Goal: Task Accomplishment & Management: Manage account settings

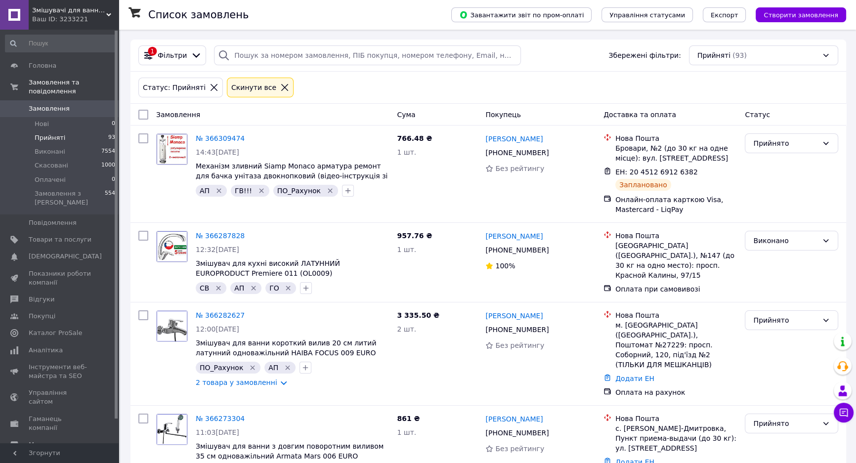
scroll to position [44, 0]
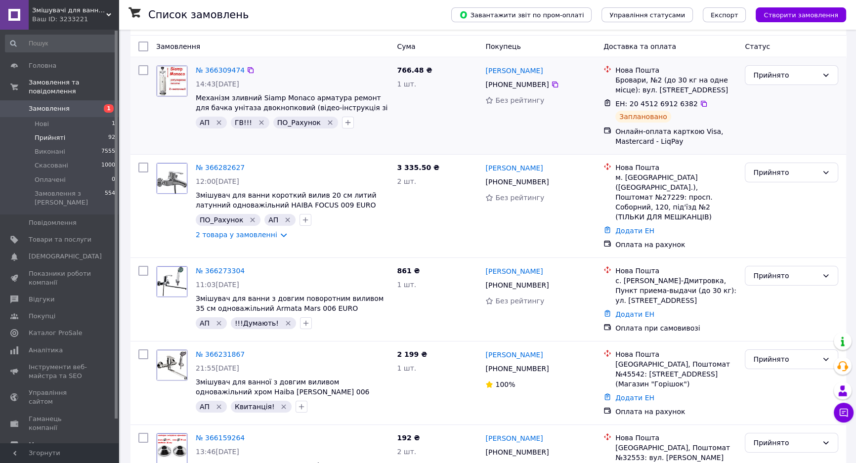
scroll to position [89, 0]
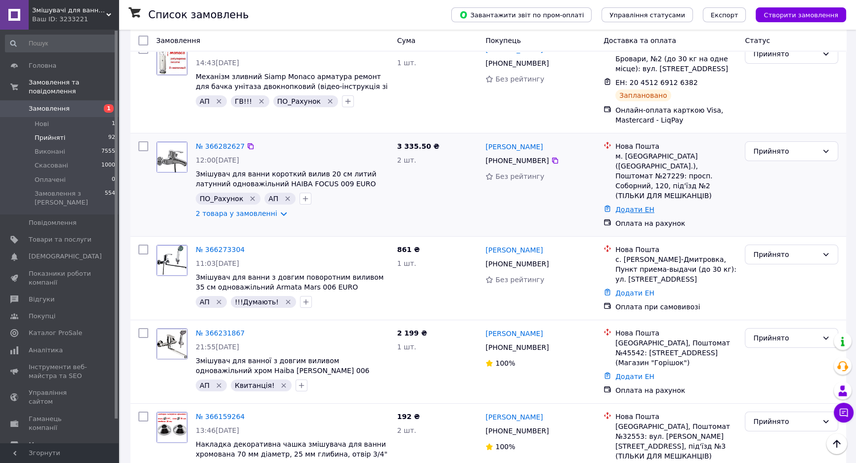
click at [626, 206] on link "Додати ЕН" at bounding box center [634, 210] width 39 height 8
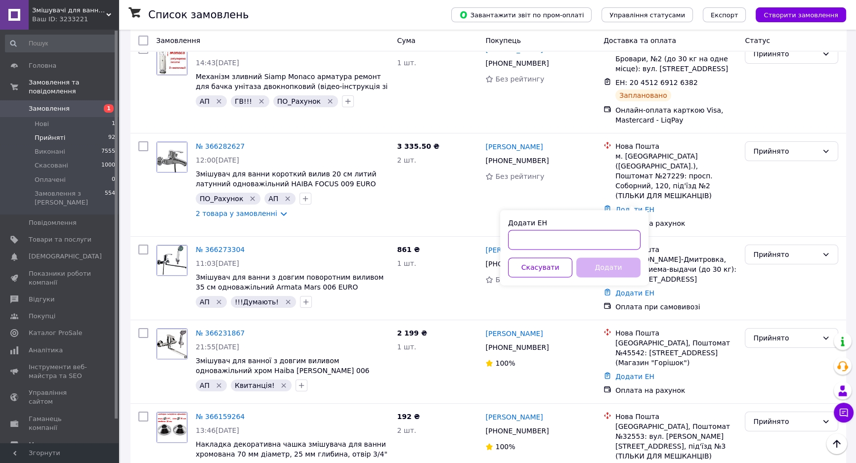
click at [560, 239] on input "Додати ЕН" at bounding box center [574, 240] width 132 height 20
paste input "59001474746393"
type input "59001474746393"
click at [613, 265] on button "Додати" at bounding box center [608, 267] width 64 height 20
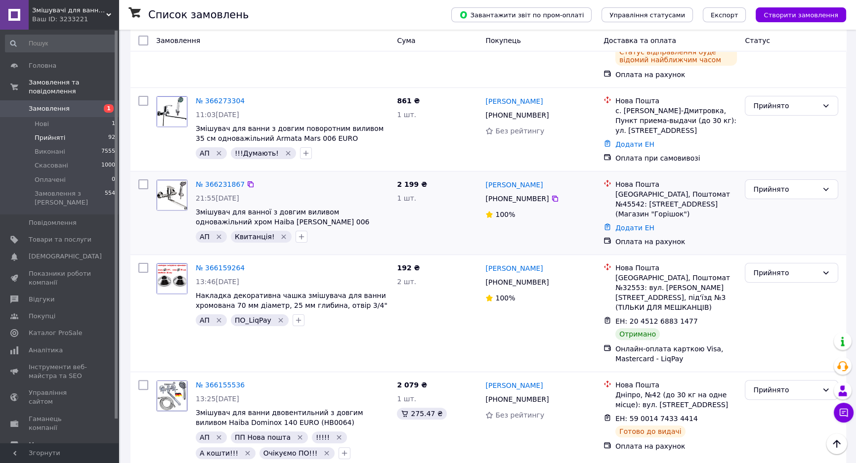
scroll to position [269, 0]
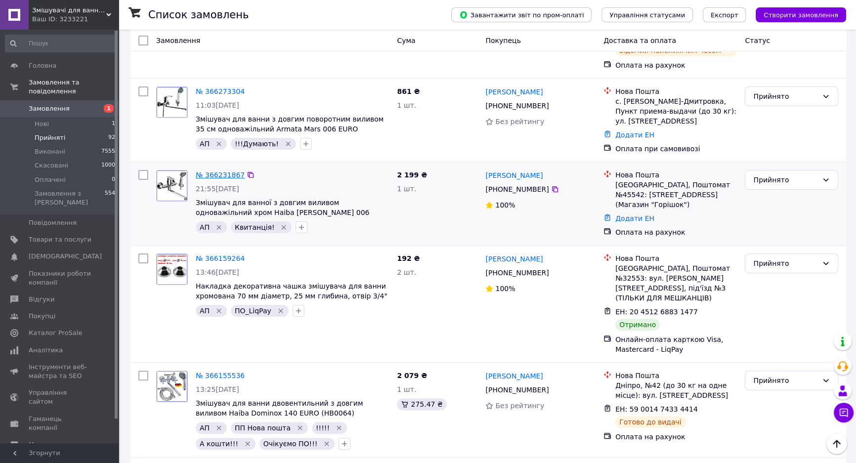
click at [220, 171] on link "№ 366231867" at bounding box center [220, 175] width 49 height 8
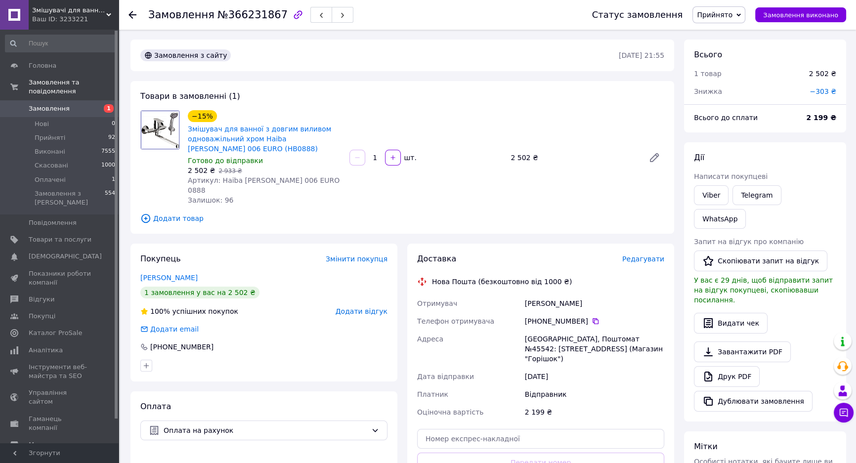
click at [87, 104] on span "Замовлення" at bounding box center [60, 108] width 63 height 9
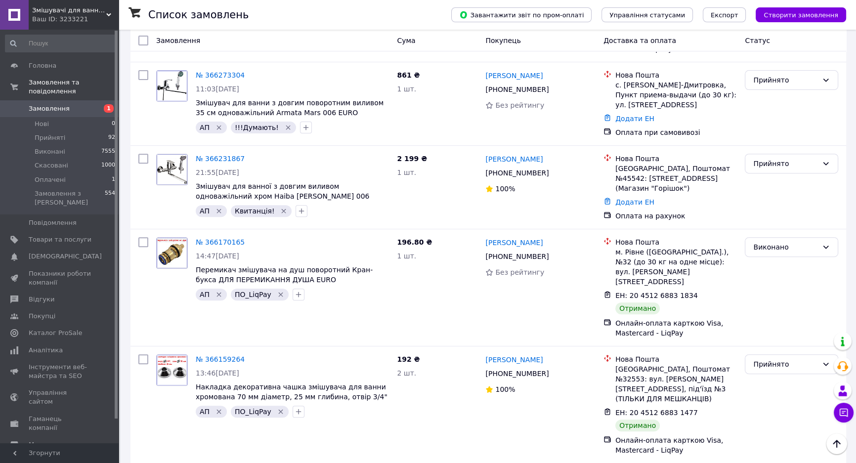
scroll to position [449, 0]
click at [631, 197] on link "Додати ЕН" at bounding box center [634, 201] width 39 height 8
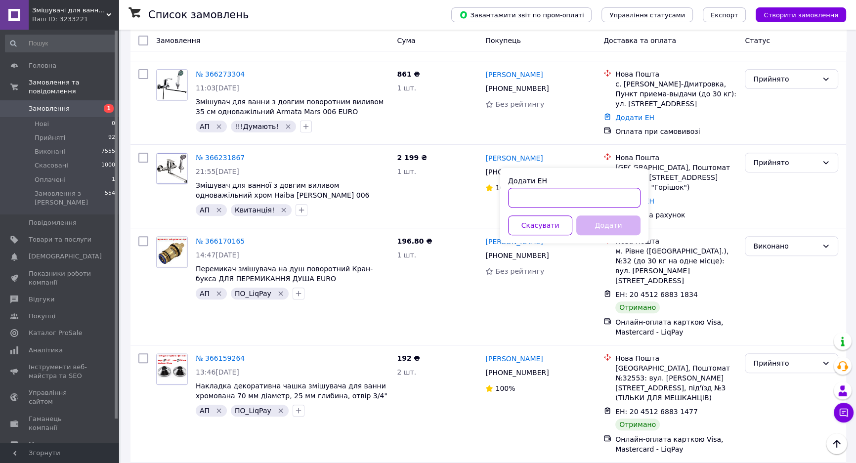
click at [593, 200] on input "Додати ЕН" at bounding box center [574, 198] width 132 height 20
paste input "59001474745567"
type input "59001474745567"
click at [603, 226] on button "Додати" at bounding box center [608, 225] width 64 height 20
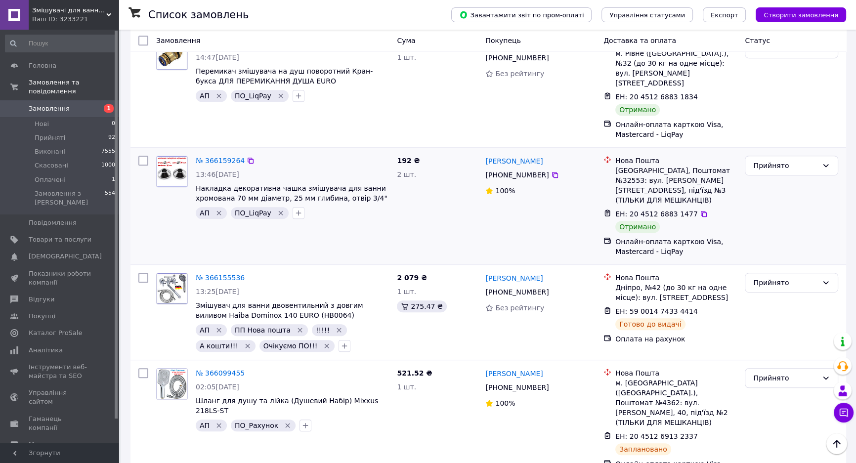
scroll to position [674, 0]
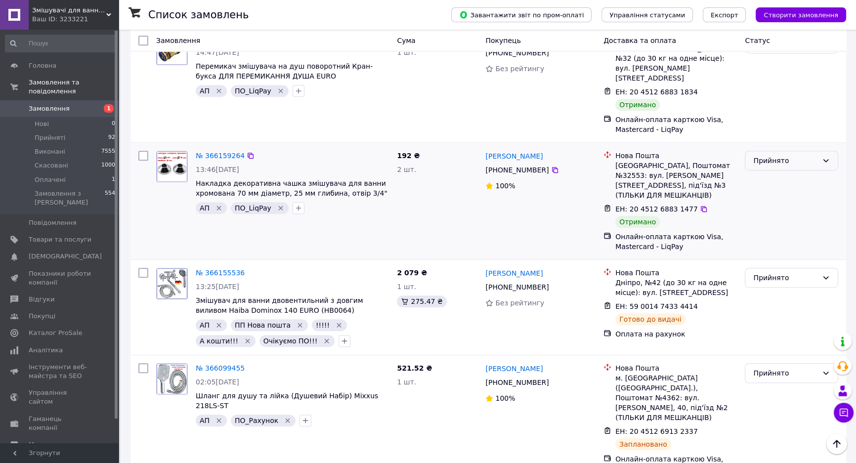
click at [789, 155] on div "Прийнято" at bounding box center [785, 160] width 65 height 11
click at [778, 128] on li "Виконано" at bounding box center [791, 128] width 92 height 18
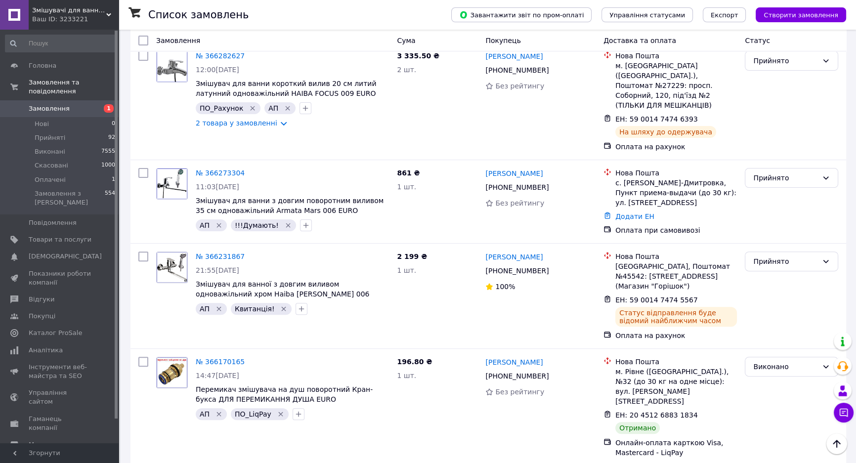
scroll to position [359, 0]
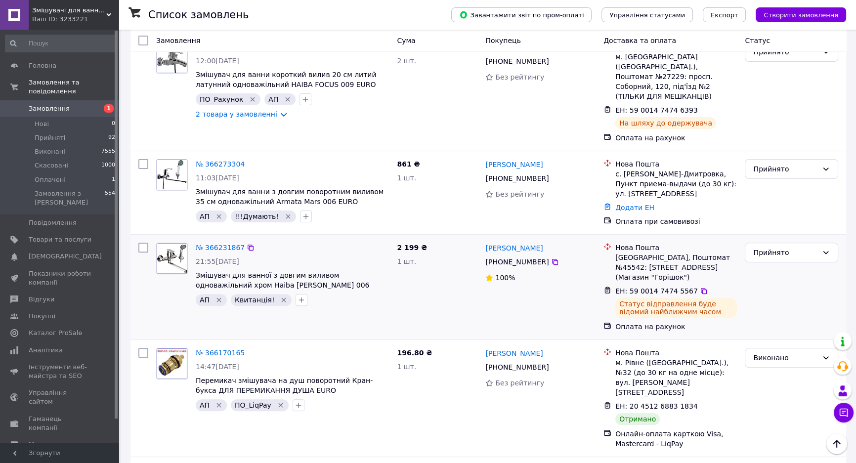
drag, startPoint x: 278, startPoint y: 263, endPoint x: 266, endPoint y: 264, distance: 11.9
click at [280, 296] on icon "Видалити мітку" at bounding box center [284, 300] width 8 height 8
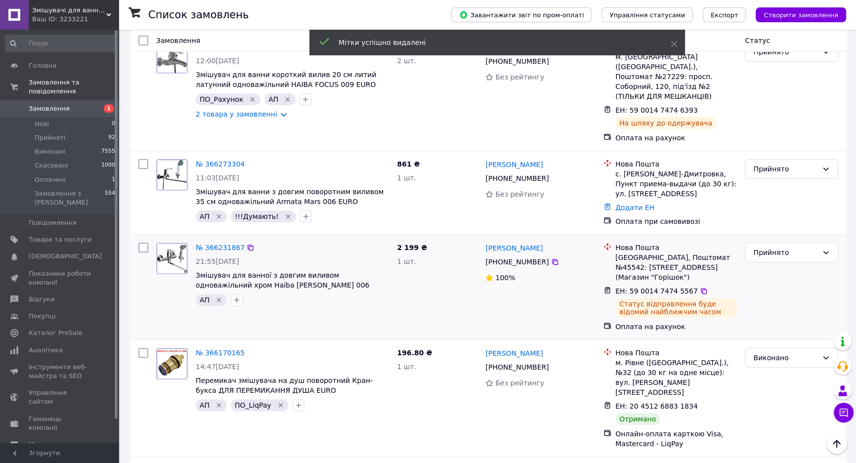
drag, startPoint x: 235, startPoint y: 264, endPoint x: 264, endPoint y: 272, distance: 30.3
click at [235, 296] on icon "button" at bounding box center [237, 300] width 8 height 8
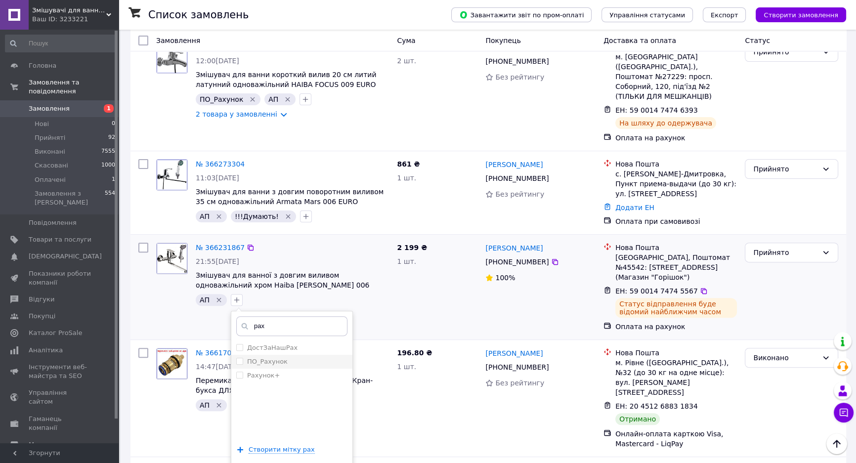
type input "рах"
click at [269, 358] on label "ПО_Рахунок" at bounding box center [267, 361] width 41 height 7
checkbox input "true"
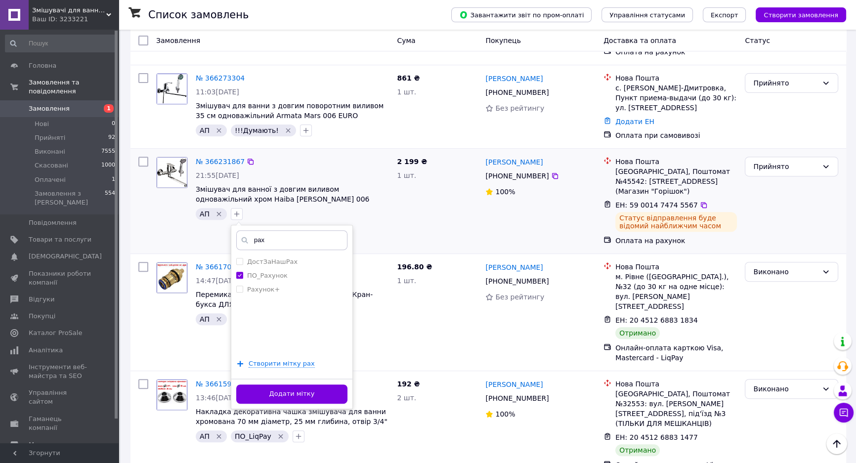
scroll to position [449, 0]
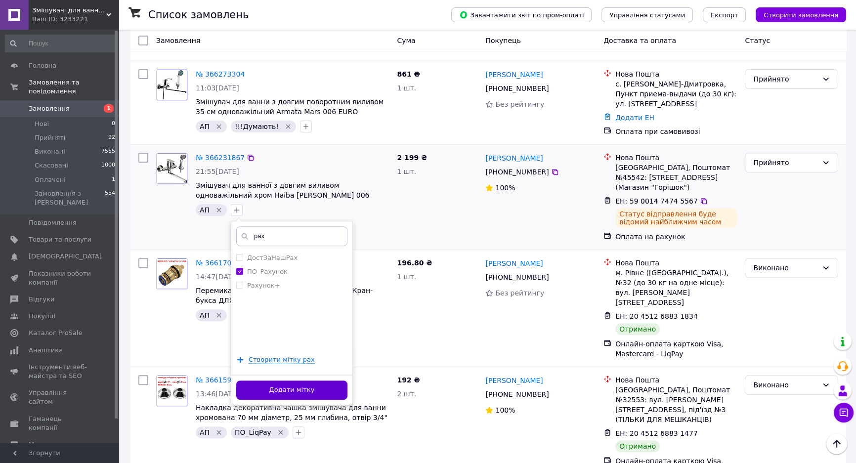
click at [311, 381] on button "Додати мітку" at bounding box center [291, 390] width 111 height 19
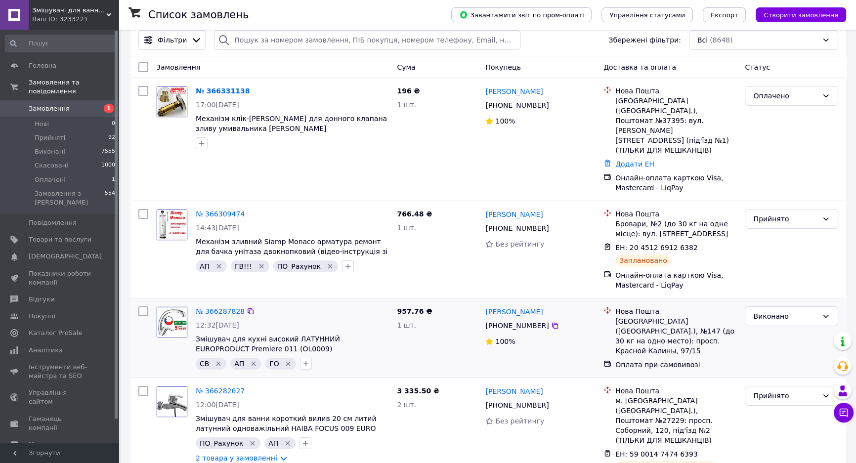
scroll to position [0, 0]
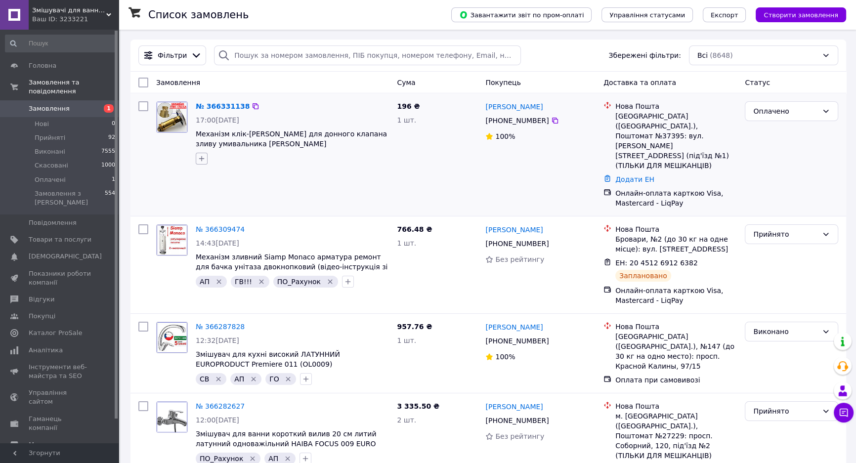
click at [199, 158] on icon "button" at bounding box center [202, 159] width 8 height 8
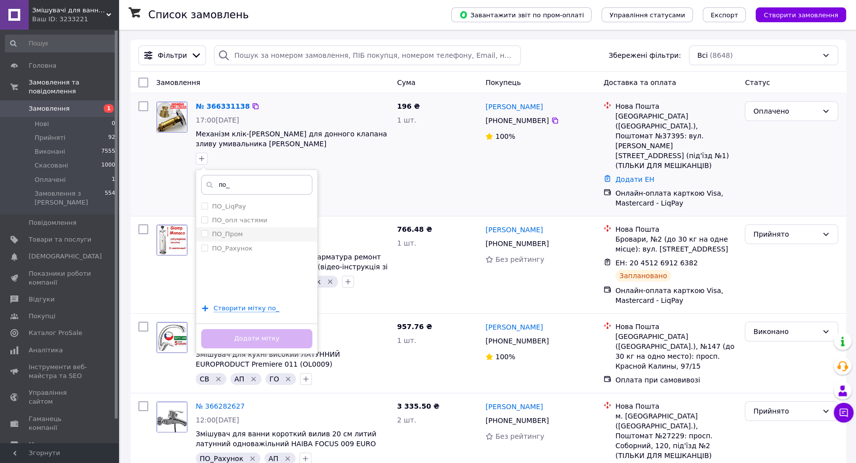
type input "по_"
click at [240, 233] on label "ПО_Пром" at bounding box center [227, 233] width 31 height 7
checkbox input "true"
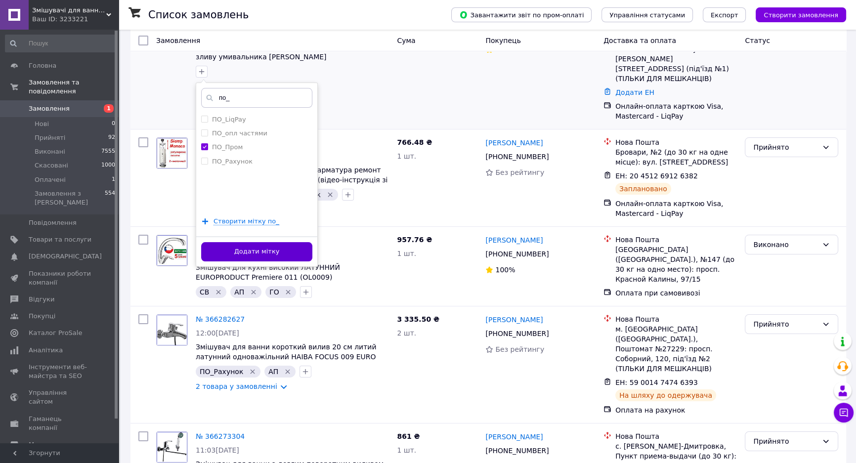
scroll to position [89, 0]
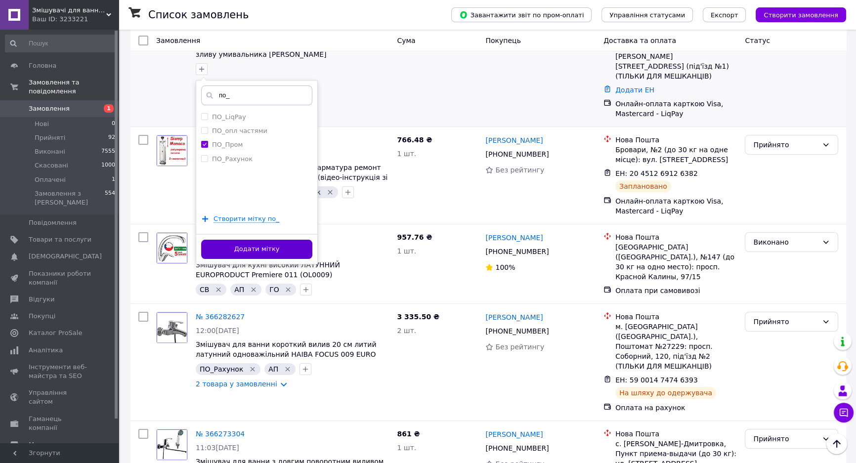
click at [292, 249] on button "Додати мітку" at bounding box center [256, 249] width 111 height 19
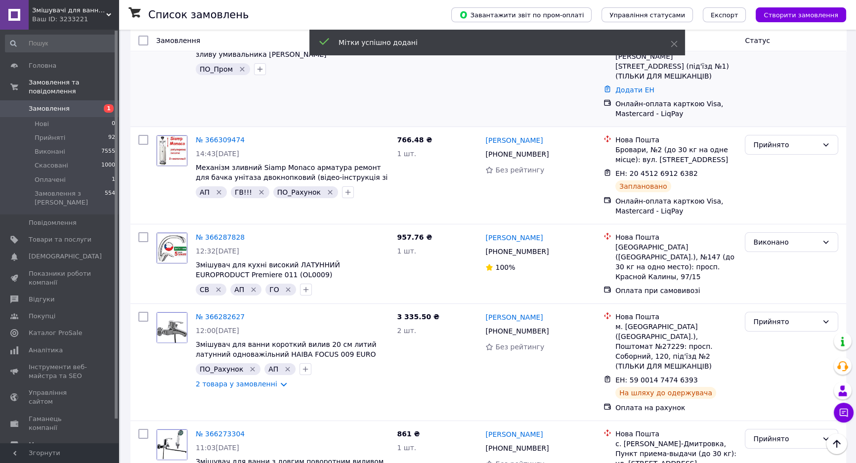
click at [240, 68] on icon "Видалити мітку" at bounding box center [242, 69] width 4 height 4
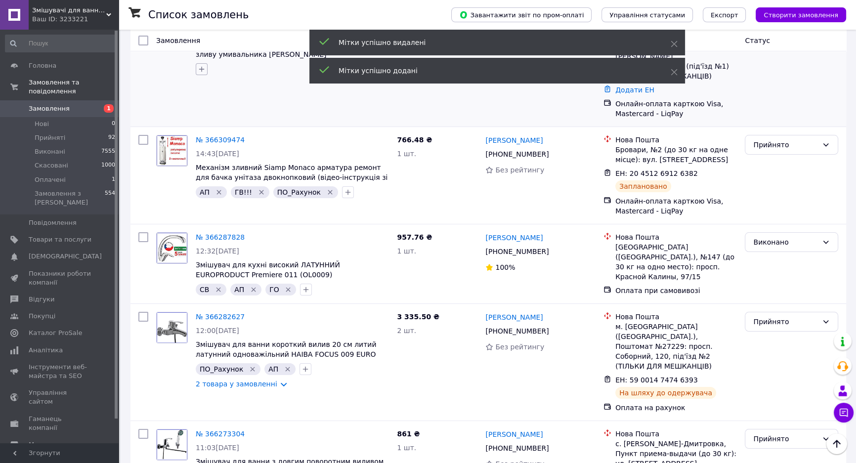
click at [199, 68] on icon "button" at bounding box center [202, 69] width 8 height 8
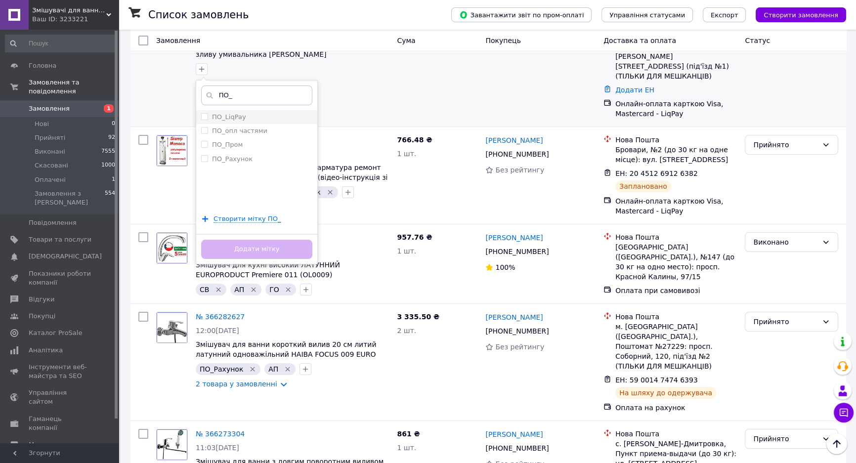
type input "ПО_"
click at [251, 113] on div "ПО_LiqPay" at bounding box center [256, 117] width 111 height 9
checkbox input "true"
click at [266, 247] on button "Додати мітку" at bounding box center [256, 249] width 111 height 19
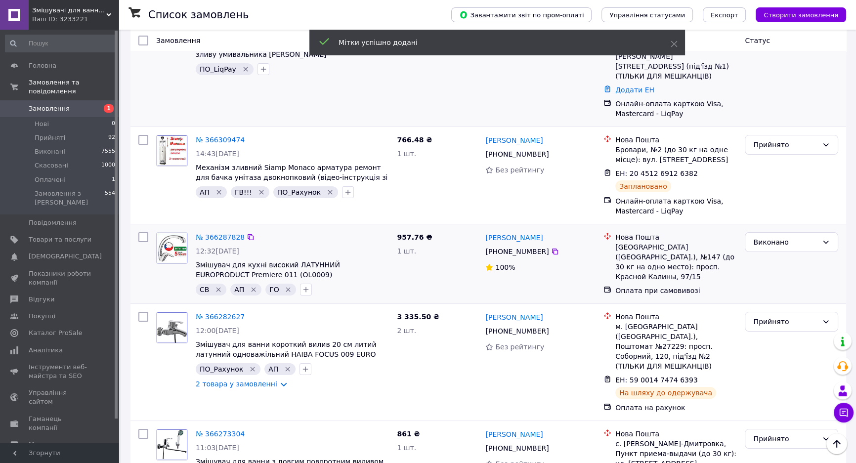
scroll to position [0, 0]
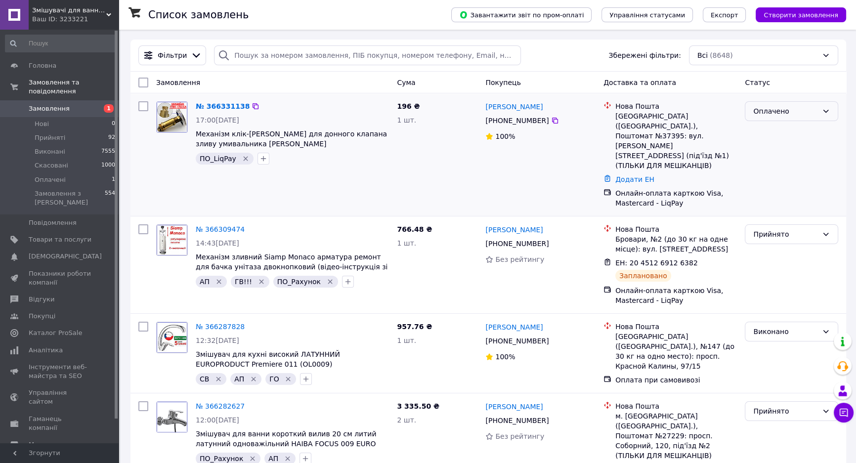
click at [780, 111] on div "Оплачено" at bounding box center [785, 111] width 65 height 11
click at [769, 134] on li "Прийнято" at bounding box center [791, 133] width 92 height 18
click at [261, 160] on icon "button" at bounding box center [263, 159] width 8 height 8
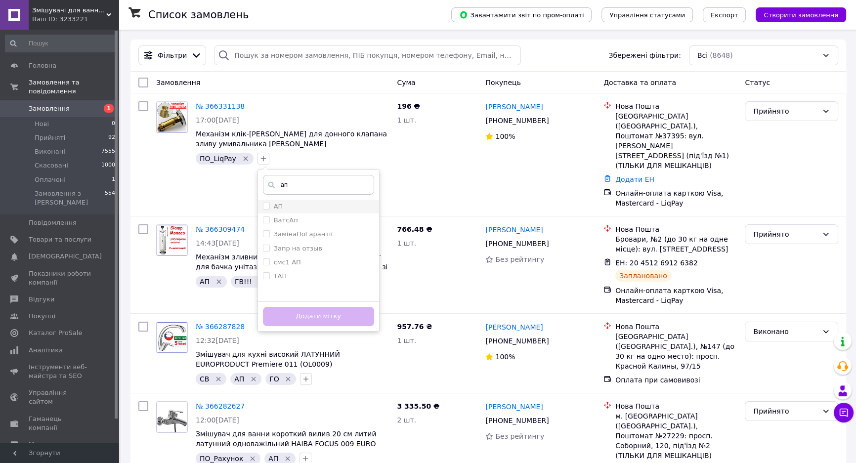
type input "ап"
click at [292, 205] on div "АП" at bounding box center [318, 206] width 111 height 9
checkbox input "true"
click at [313, 316] on button "Додати мітку" at bounding box center [318, 316] width 111 height 19
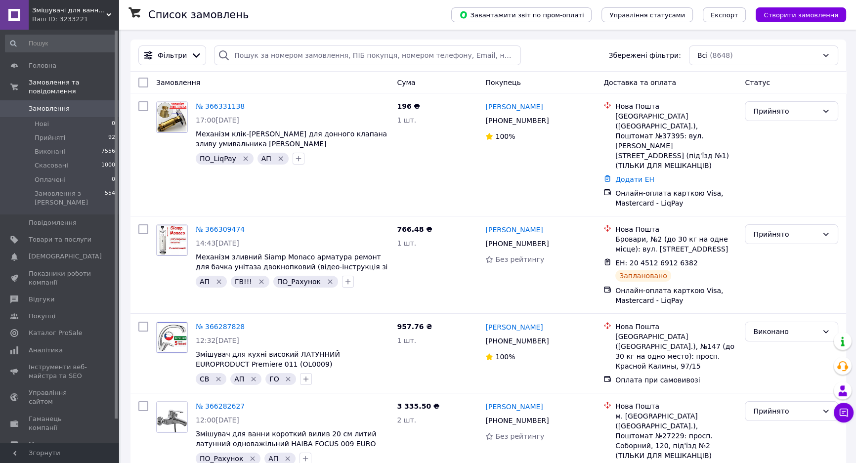
click at [737, 55] on div "Всі (8648)" at bounding box center [763, 55] width 149 height 20
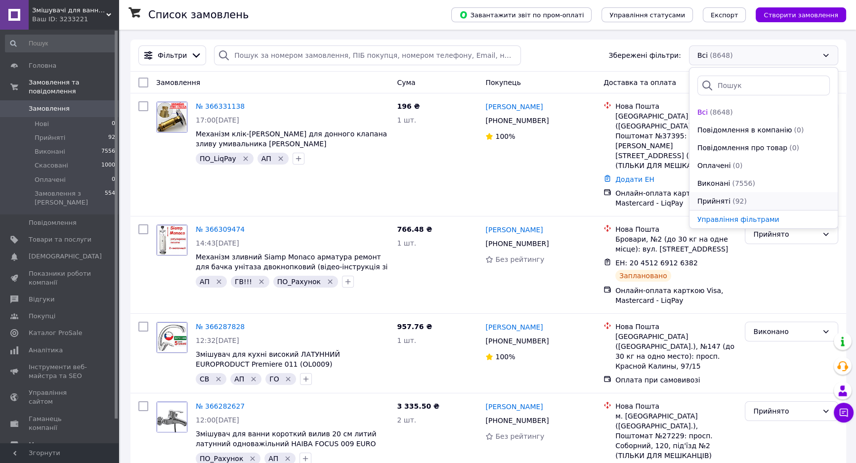
click at [720, 197] on span "Прийняті" at bounding box center [713, 201] width 33 height 10
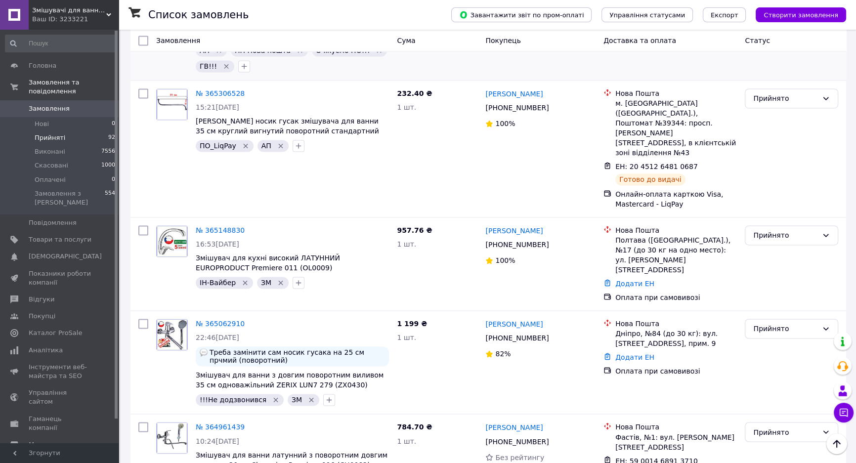
scroll to position [1932, 0]
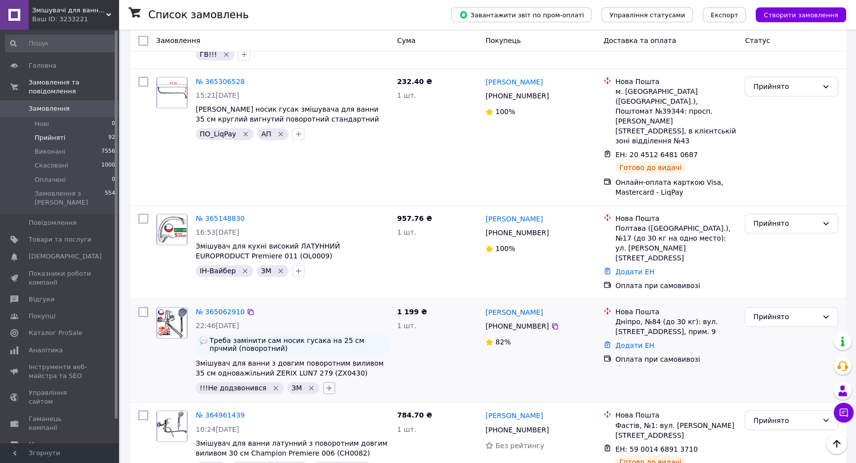
click at [325, 384] on icon "button" at bounding box center [329, 388] width 8 height 8
type input "скасування"
click at [399, 430] on span "Створити мітку скасування" at bounding box center [387, 434] width 93 height 8
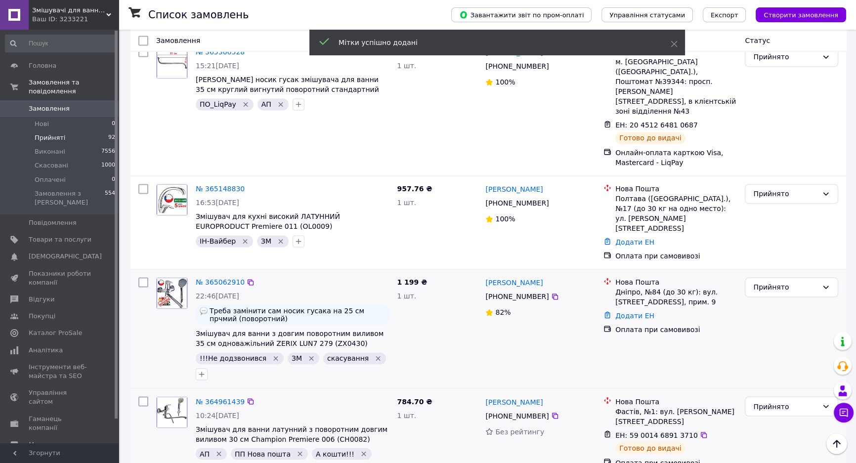
scroll to position [1977, 0]
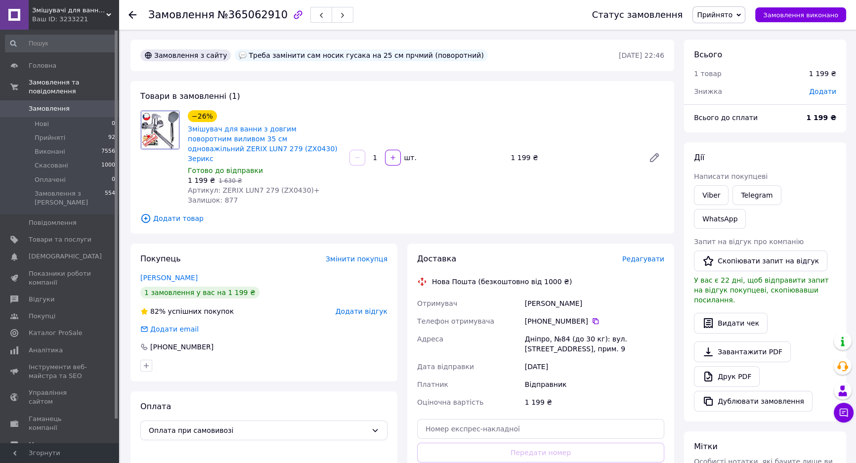
click at [292, 18] on icon "button" at bounding box center [298, 15] width 12 height 12
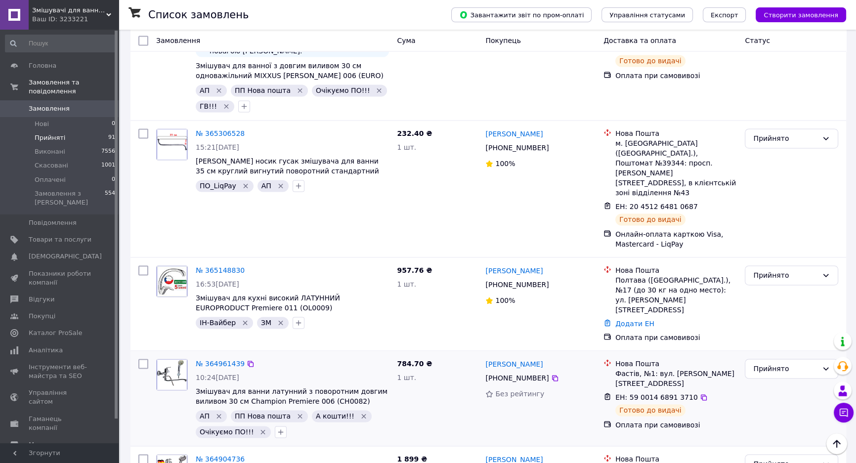
scroll to position [1932, 0]
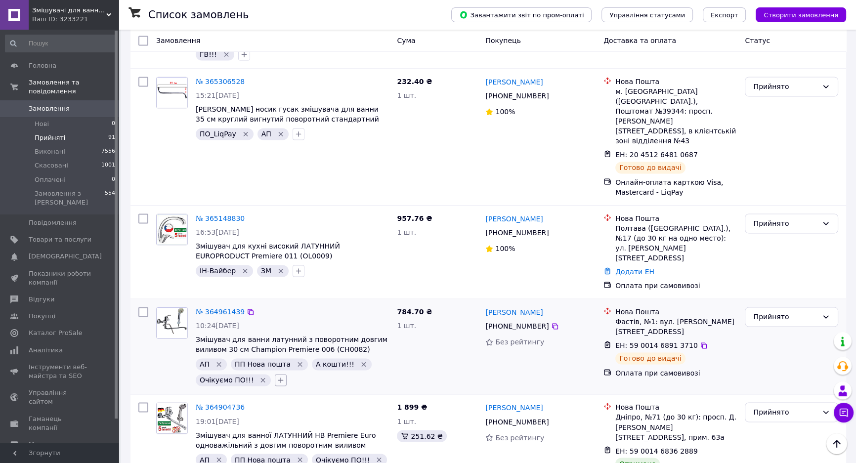
click at [277, 376] on icon "button" at bounding box center [281, 380] width 8 height 8
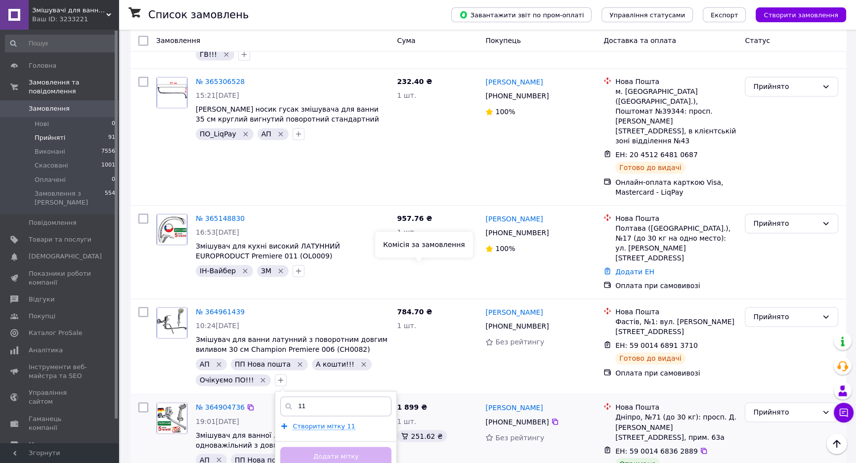
type input "1"
type input "!!!!"
click at [320, 424] on div "!!!!!" at bounding box center [335, 428] width 111 height 9
checkbox input "true"
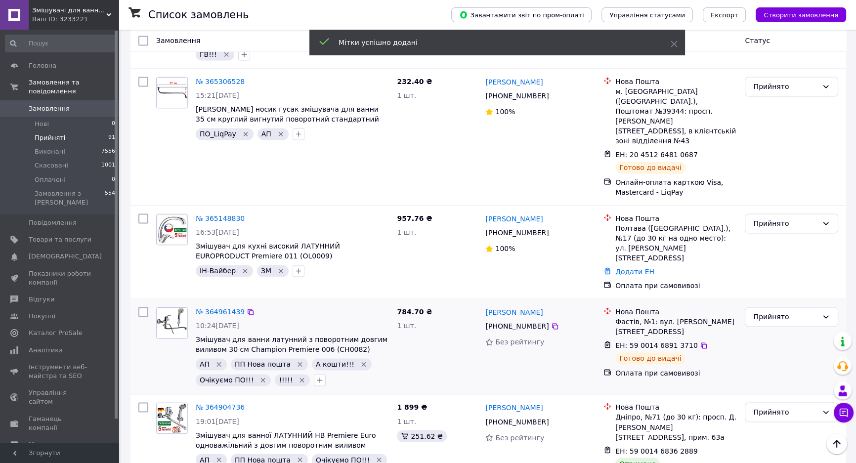
click at [298, 376] on icon "Видалити мітку" at bounding box center [302, 380] width 8 height 8
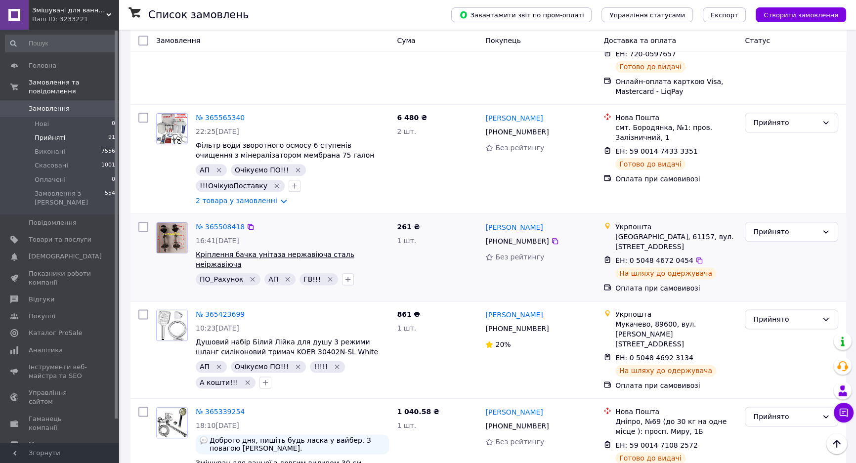
scroll to position [1258, 0]
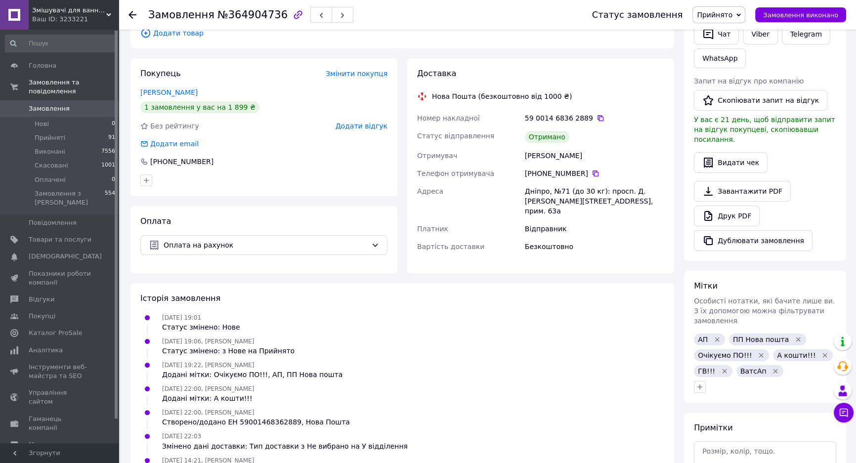
scroll to position [179, 0]
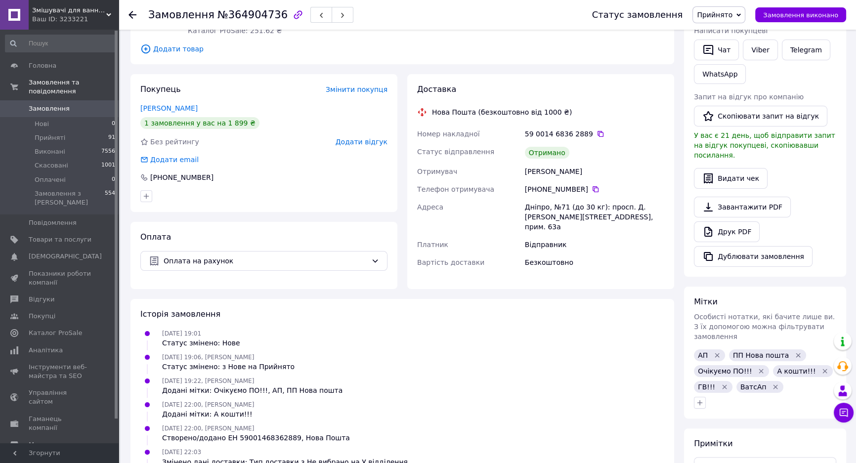
click at [591, 129] on div "59 0014 6836 2889" at bounding box center [594, 134] width 139 height 10
click at [596, 130] on icon at bounding box center [600, 134] width 8 height 8
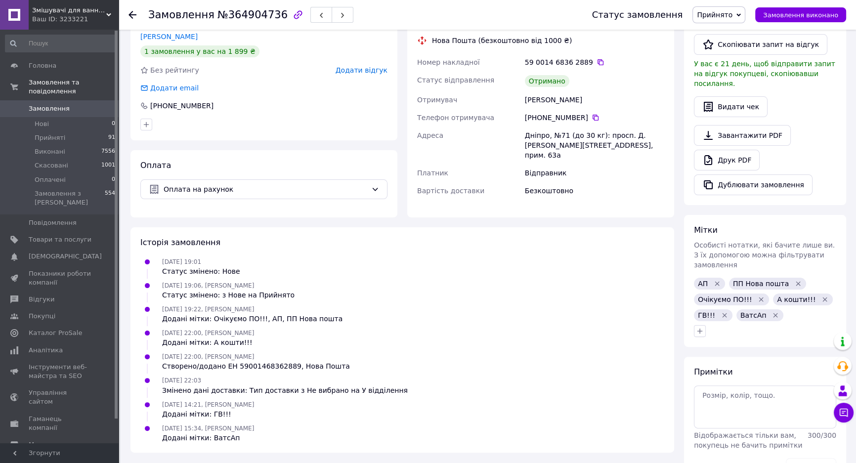
scroll to position [264, 0]
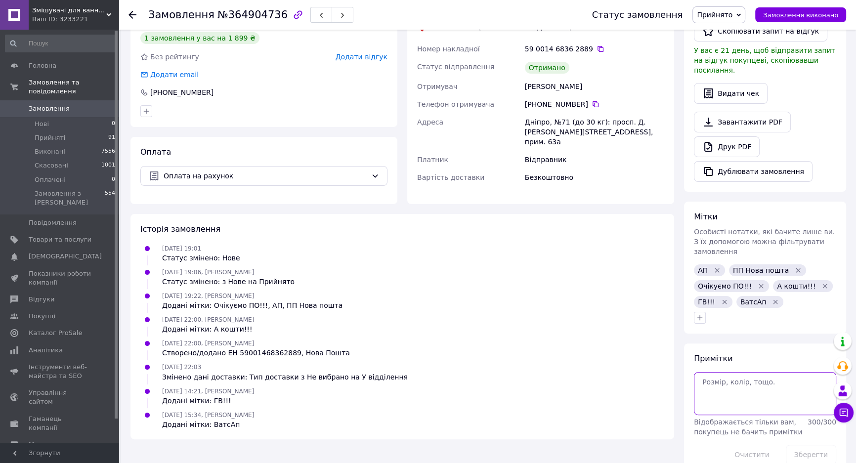
click at [732, 372] on textarea at bounding box center [765, 393] width 142 height 42
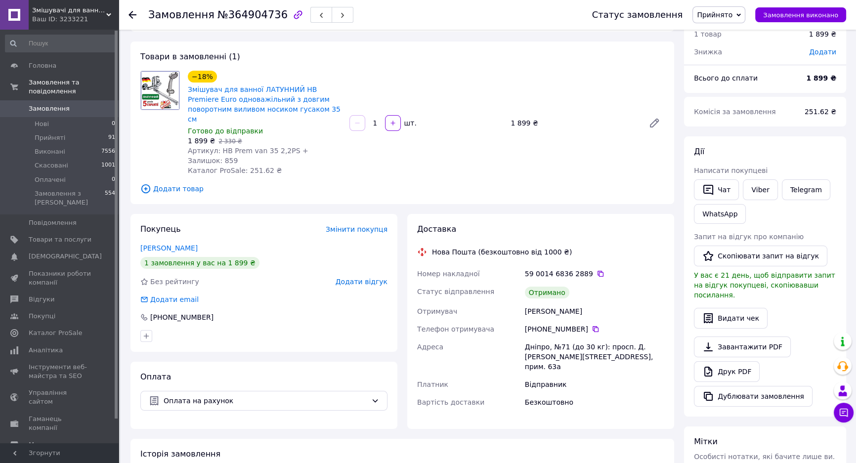
scroll to position [85, 0]
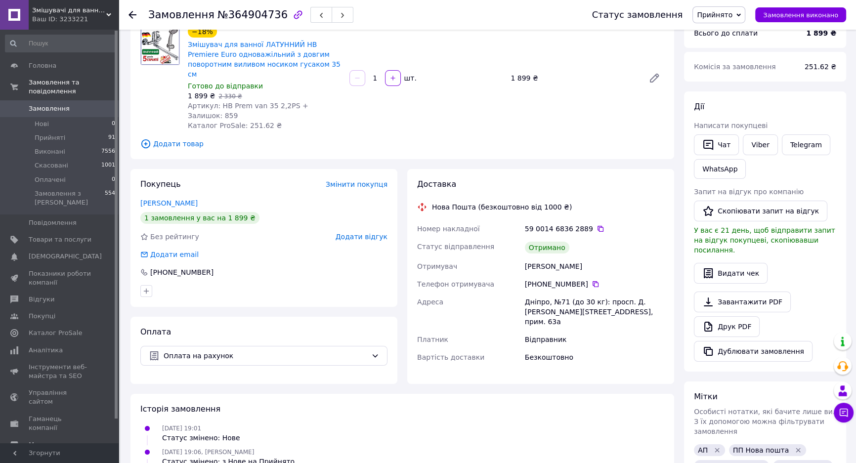
click at [77, 104] on span "Замовлення" at bounding box center [60, 108] width 63 height 9
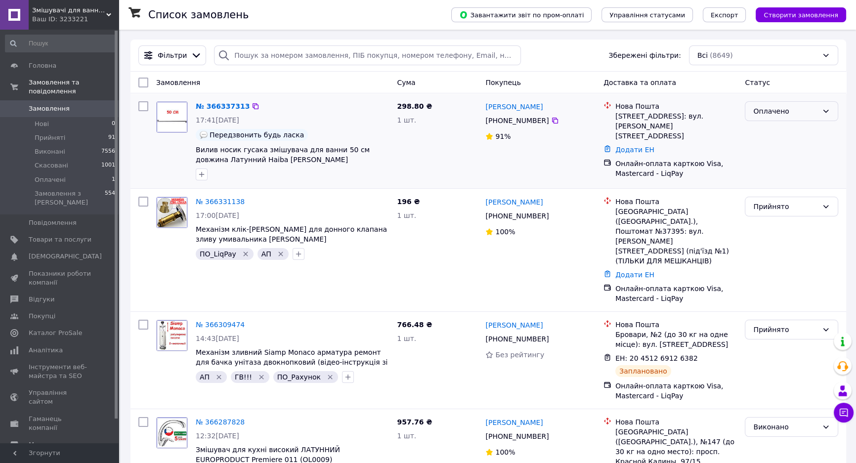
click at [766, 115] on div "Оплачено" at bounding box center [785, 111] width 65 height 11
click at [764, 130] on li "Прийнято" at bounding box center [791, 133] width 92 height 18
click at [200, 173] on icon "button" at bounding box center [202, 174] width 8 height 8
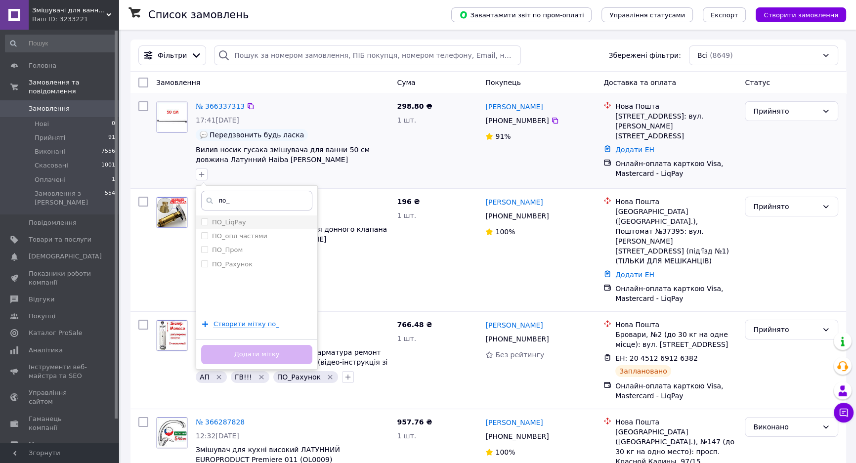
type input "по_"
click at [272, 216] on li "ПО_LiqPay" at bounding box center [256, 222] width 121 height 14
checkbox input "true"
click at [277, 361] on button "Додати мітку" at bounding box center [256, 354] width 111 height 19
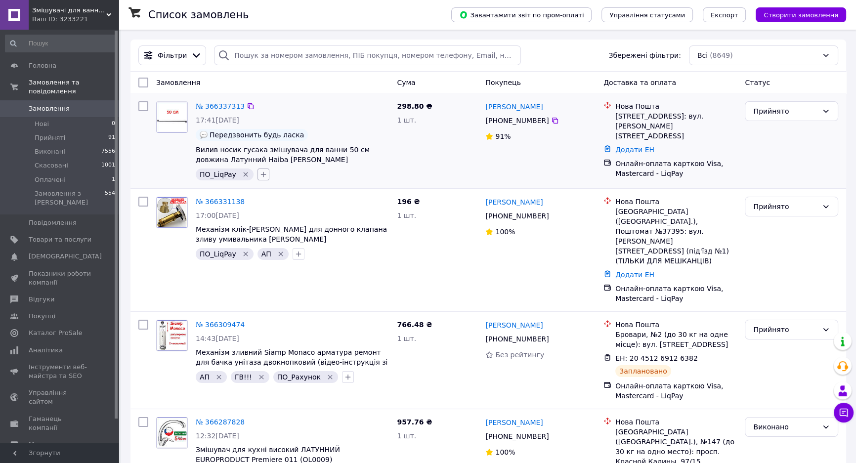
click at [260, 178] on icon "button" at bounding box center [263, 174] width 8 height 8
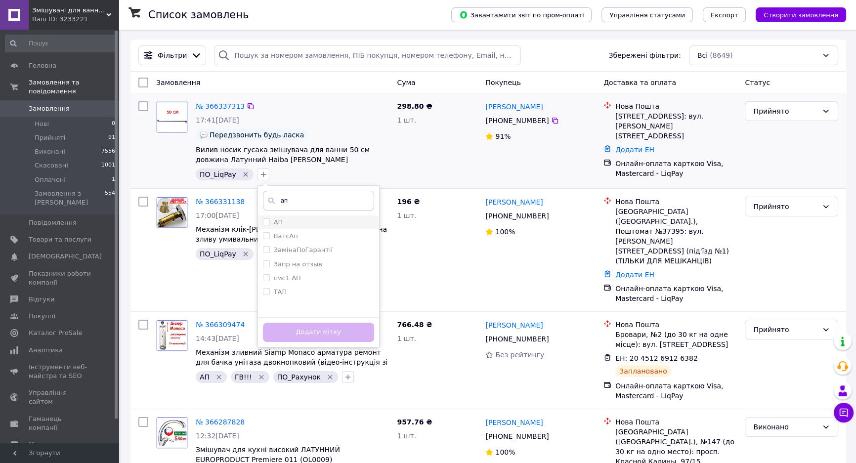
type input "ап"
click at [277, 217] on li "АП" at bounding box center [318, 222] width 121 height 14
checkbox input "true"
click at [332, 336] on button "Додати мітку" at bounding box center [318, 332] width 111 height 19
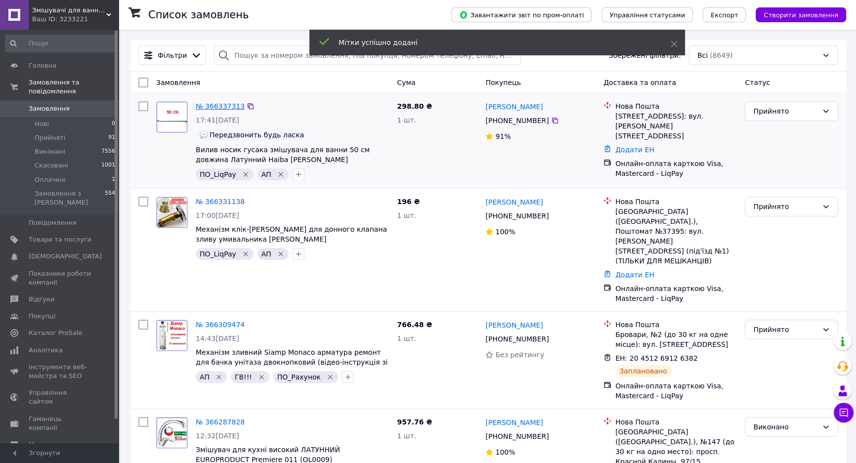
click at [228, 108] on link "№ 366337313" at bounding box center [220, 106] width 49 height 8
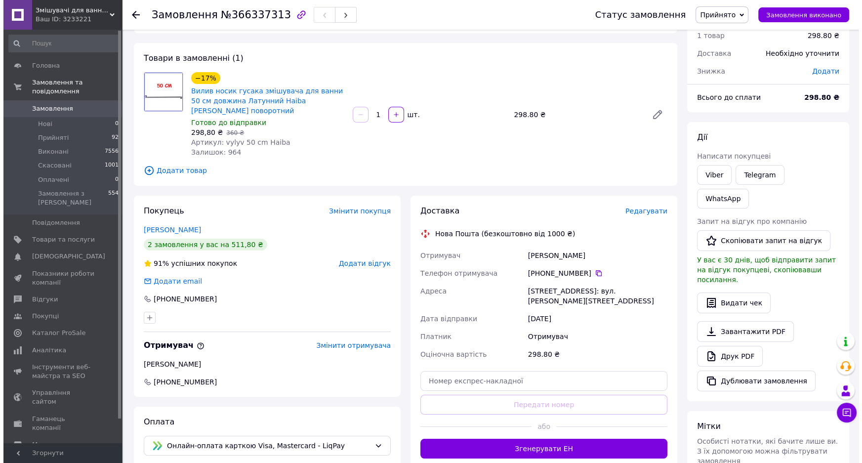
scroll to position [89, 0]
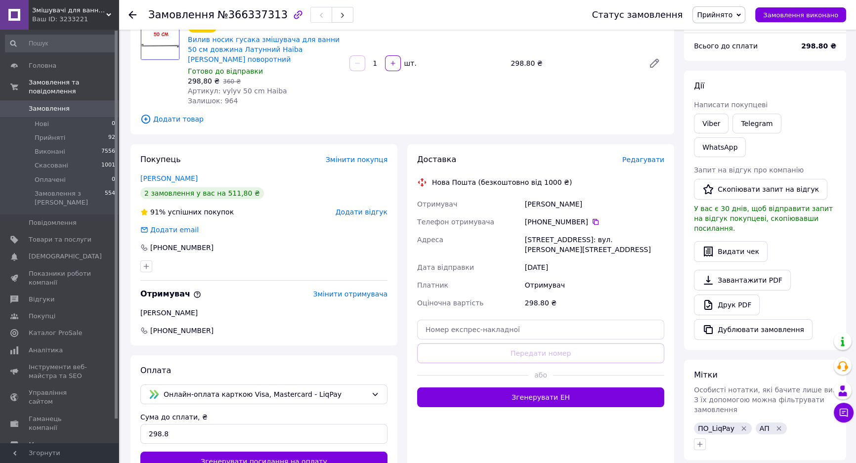
click at [638, 156] on div "Доставка Редагувати Нова Пошта (безкоштовно від 1000 ₴) Отримувач Гончаренко Ал…" at bounding box center [540, 280] width 247 height 253
click at [638, 156] on span "Редагувати" at bounding box center [643, 160] width 42 height 8
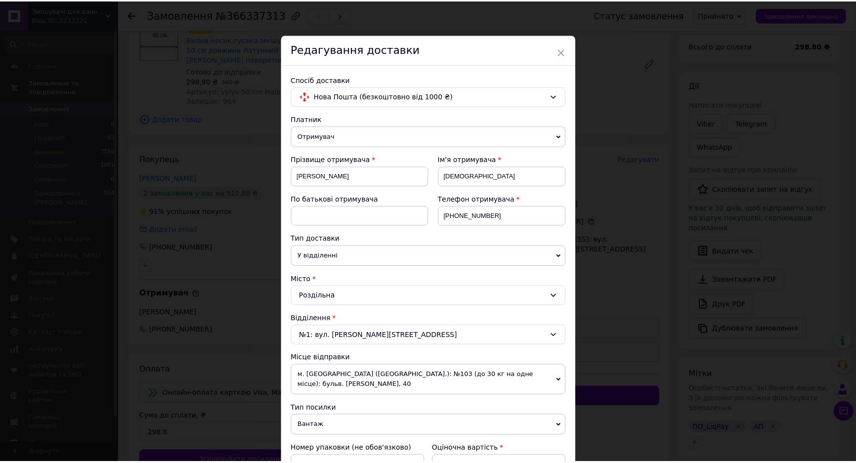
scroll to position [209, 0]
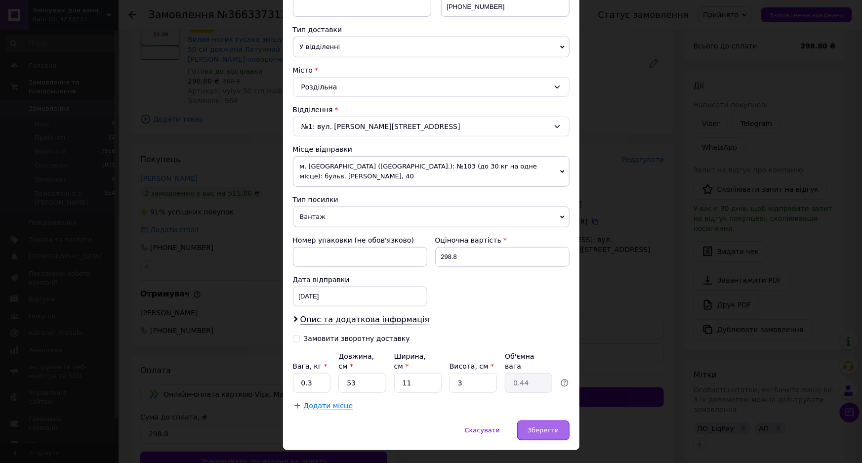
click at [541, 426] on span "Зберегти" at bounding box center [543, 429] width 31 height 7
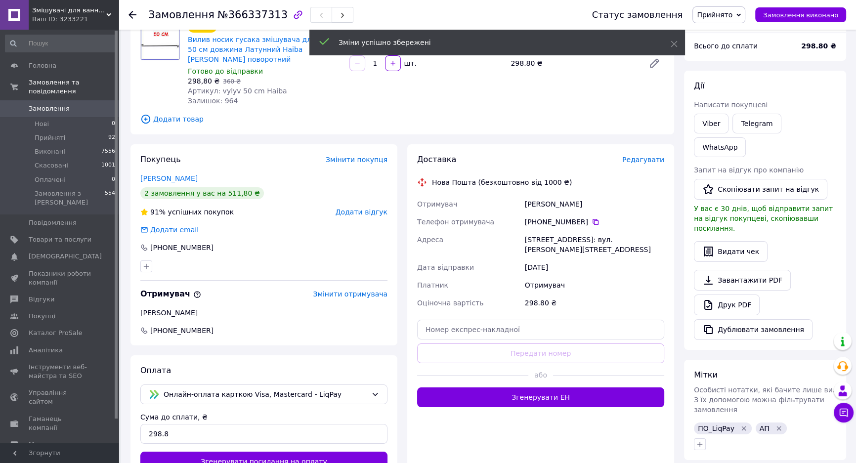
click at [539, 387] on button "Згенерувати ЕН" at bounding box center [540, 397] width 247 height 20
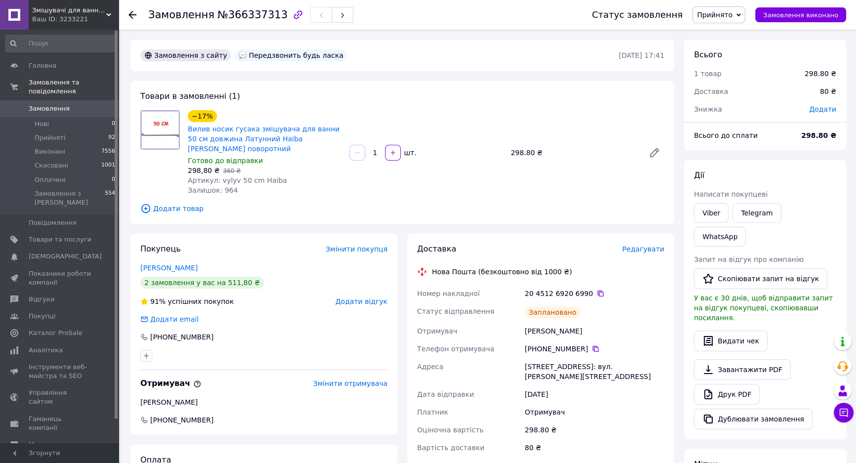
scroll to position [134, 0]
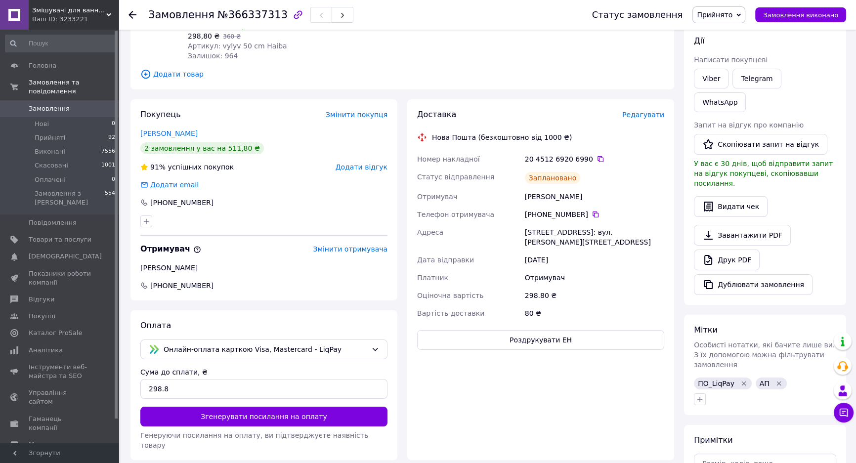
click at [74, 100] on link "Замовлення 0" at bounding box center [60, 108] width 121 height 17
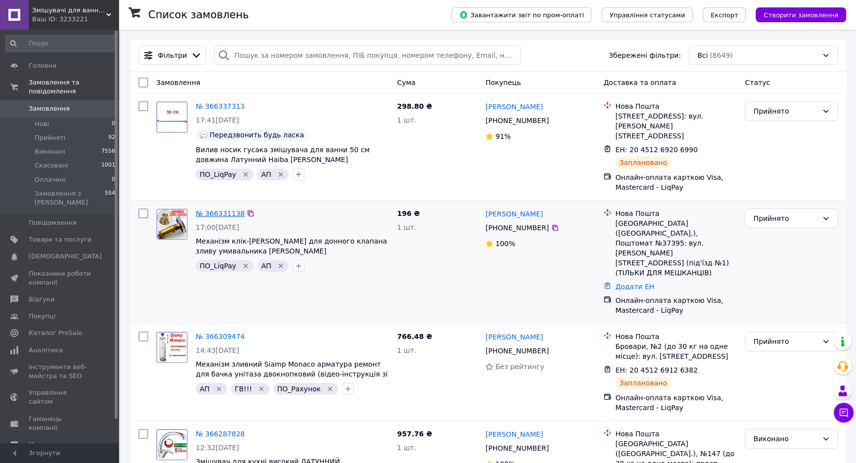
click at [212, 210] on link "№ 366331138" at bounding box center [220, 214] width 49 height 8
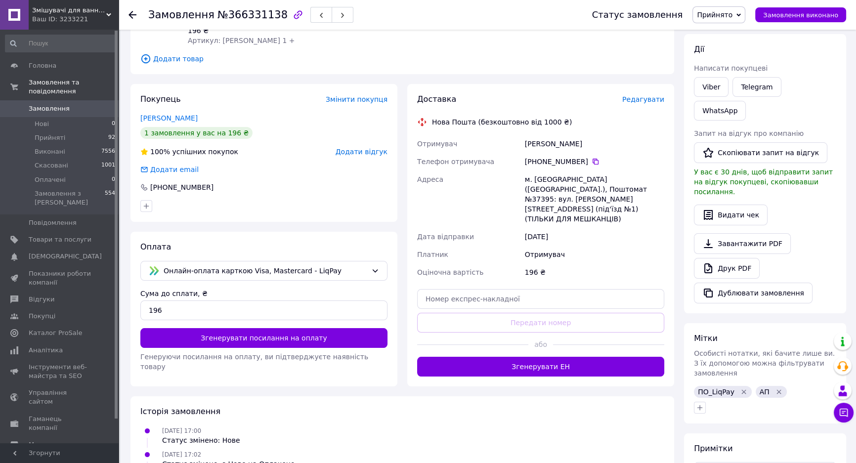
scroll to position [134, 0]
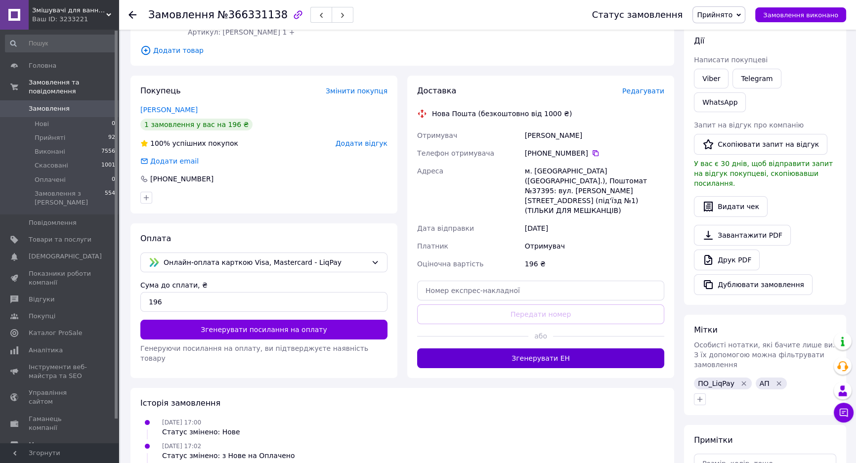
click at [520, 348] on button "Згенерувати ЕН" at bounding box center [540, 358] width 247 height 20
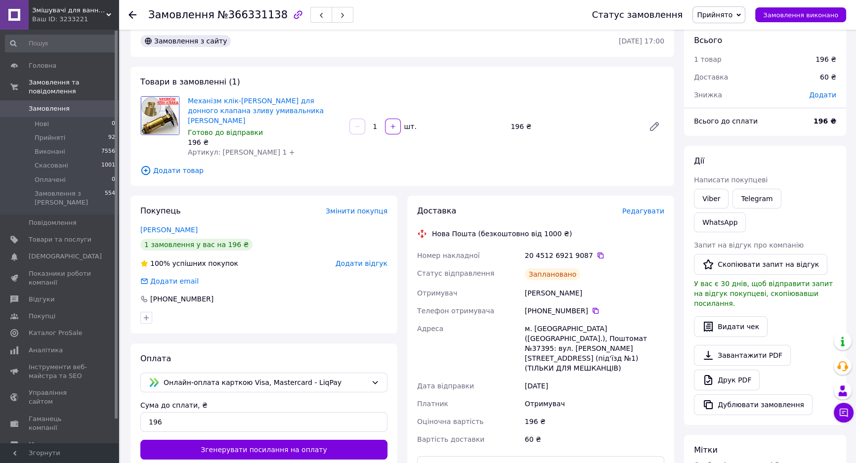
scroll to position [0, 0]
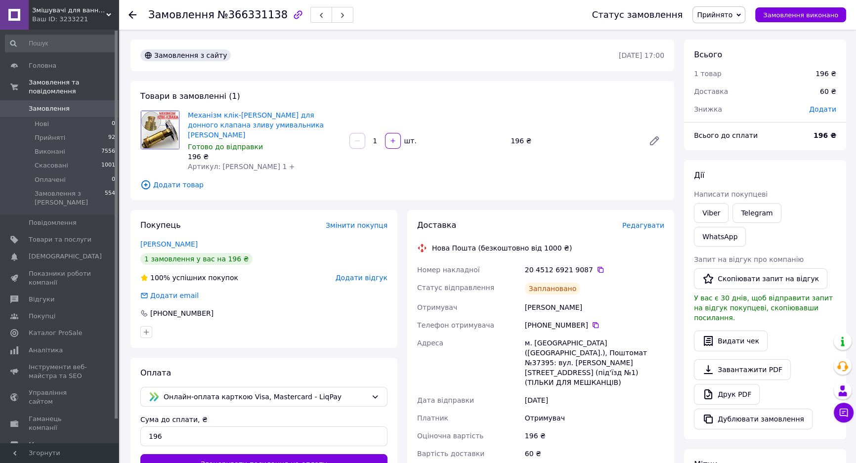
click at [67, 100] on link "Замовлення 0" at bounding box center [60, 108] width 121 height 17
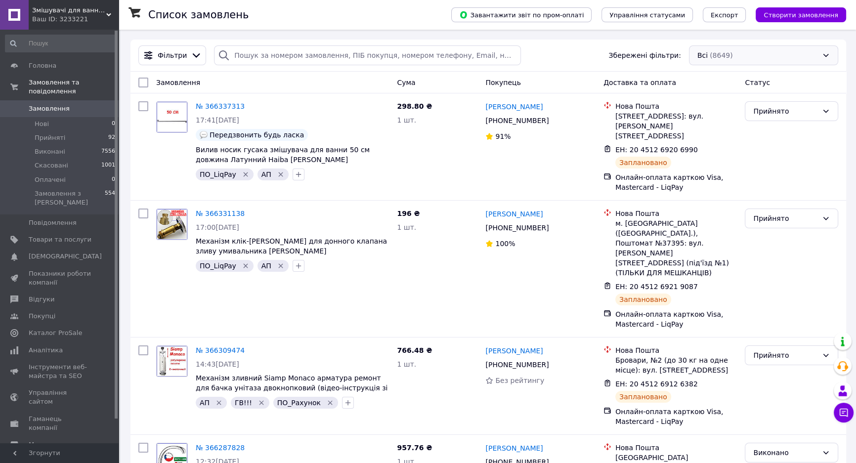
click at [754, 54] on div "Всі (8649)" at bounding box center [763, 55] width 149 height 20
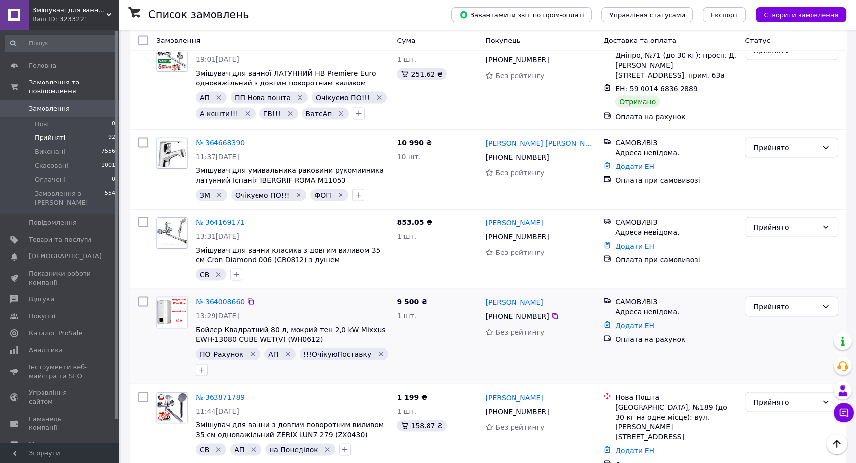
scroll to position [2471, 0]
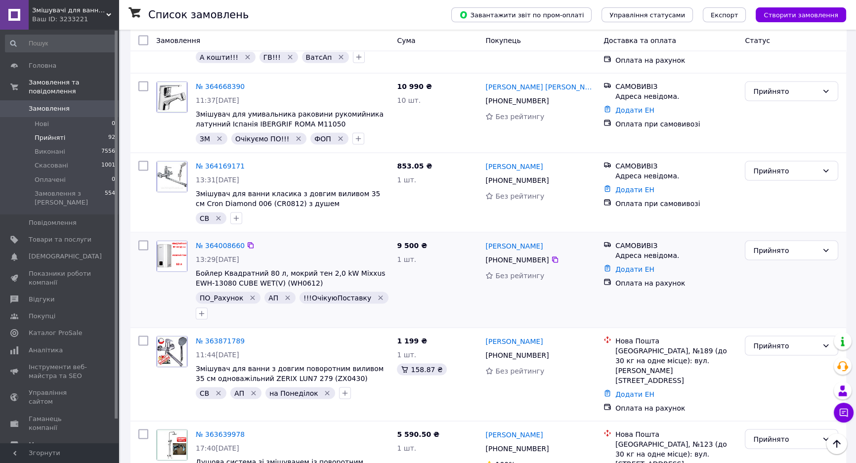
click at [377, 294] on icon "Видалити мітку" at bounding box center [381, 298] width 8 height 8
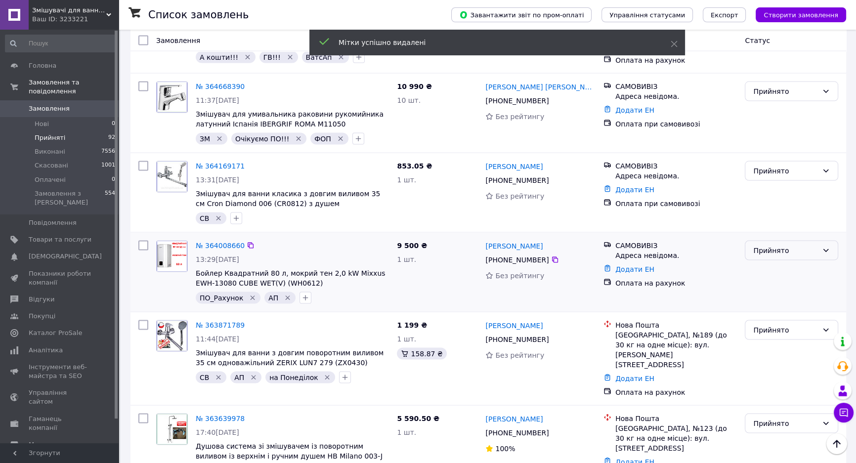
click at [772, 245] on div "Прийнято" at bounding box center [785, 250] width 65 height 11
click at [766, 89] on li "Виконано" at bounding box center [791, 91] width 92 height 18
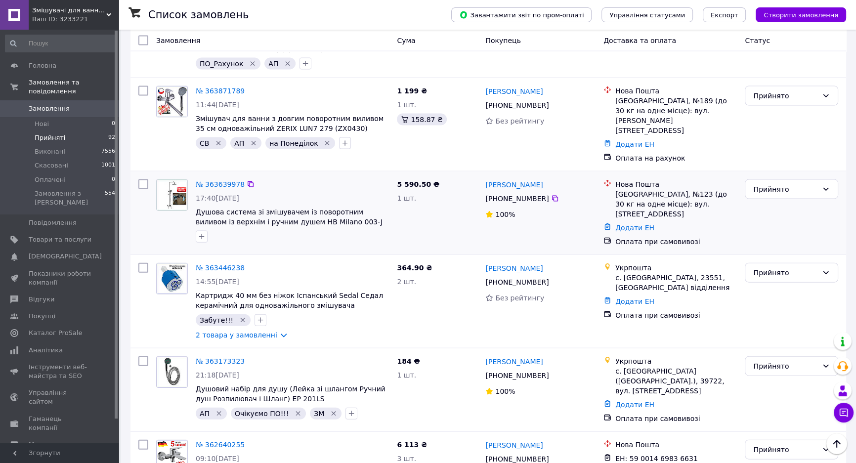
scroll to position [2740, 0]
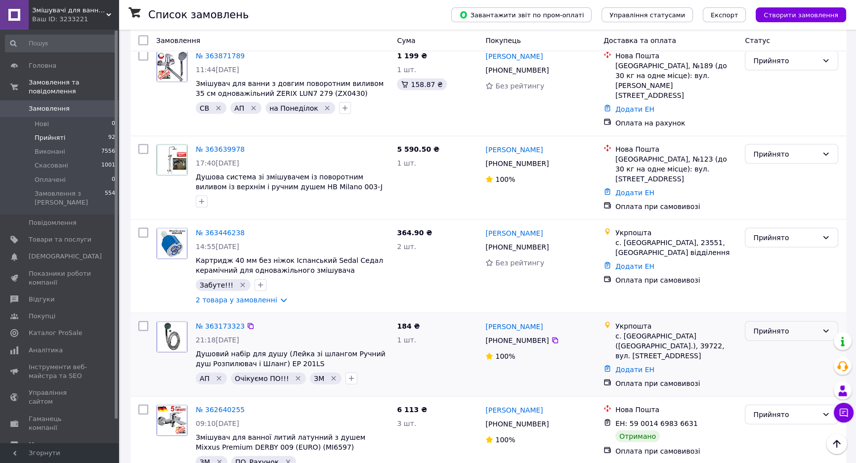
click at [779, 326] on div "Прийнято" at bounding box center [785, 331] width 65 height 11
click at [762, 169] on li "Скасовано" at bounding box center [791, 172] width 92 height 18
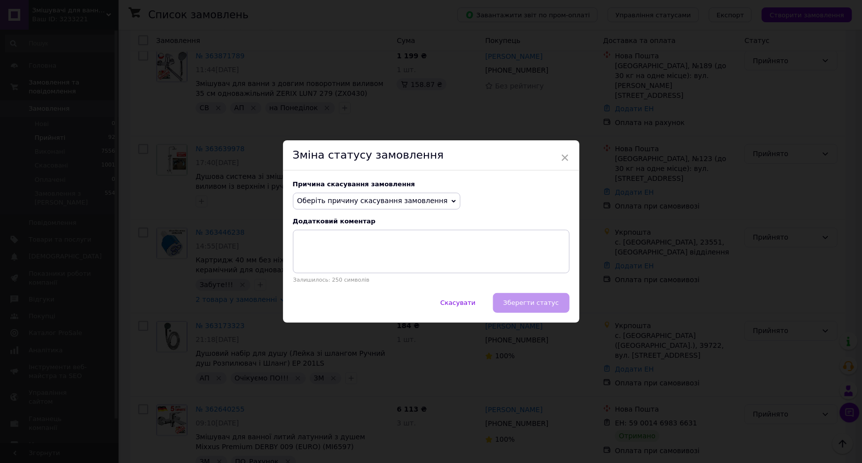
click at [349, 199] on span "Оберіть причину скасування замовлення" at bounding box center [372, 201] width 151 height 8
click at [500, 184] on div "Причина скасування замовлення" at bounding box center [431, 183] width 277 height 7
click at [565, 161] on span "×" at bounding box center [565, 157] width 9 height 17
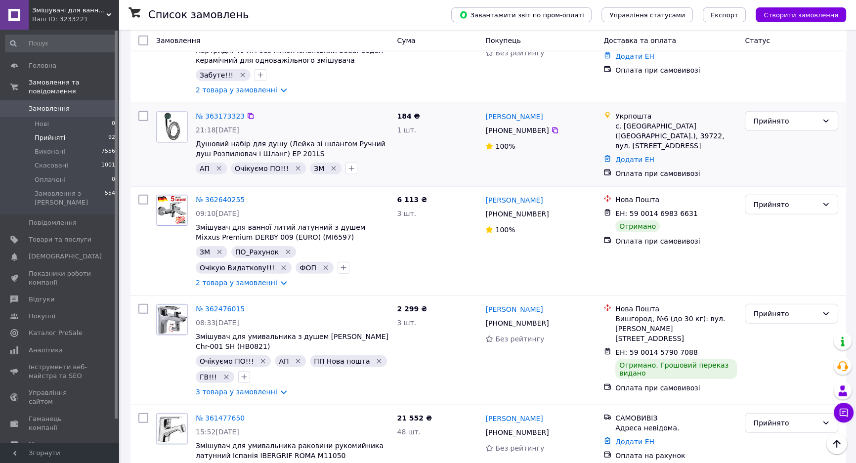
scroll to position [2965, 0]
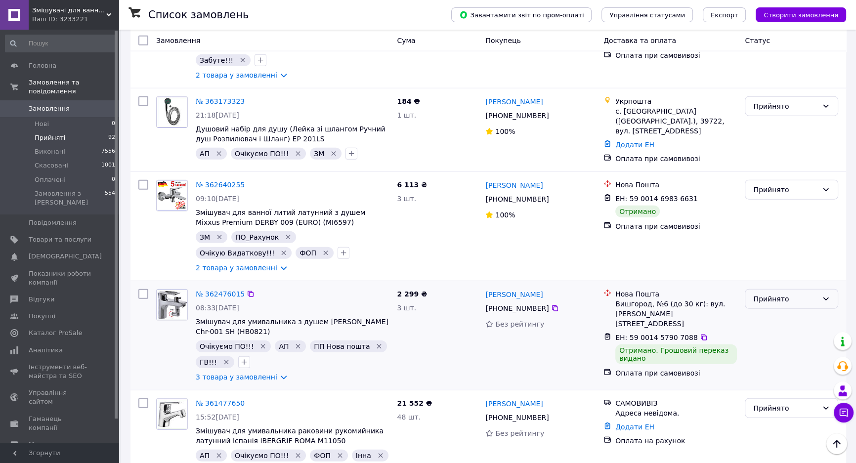
drag, startPoint x: 789, startPoint y: 101, endPoint x: 786, endPoint y: 107, distance: 6.0
click at [789, 294] on div "Прийнято" at bounding box center [785, 299] width 65 height 11
click at [760, 116] on li "Виконано" at bounding box center [791, 119] width 92 height 18
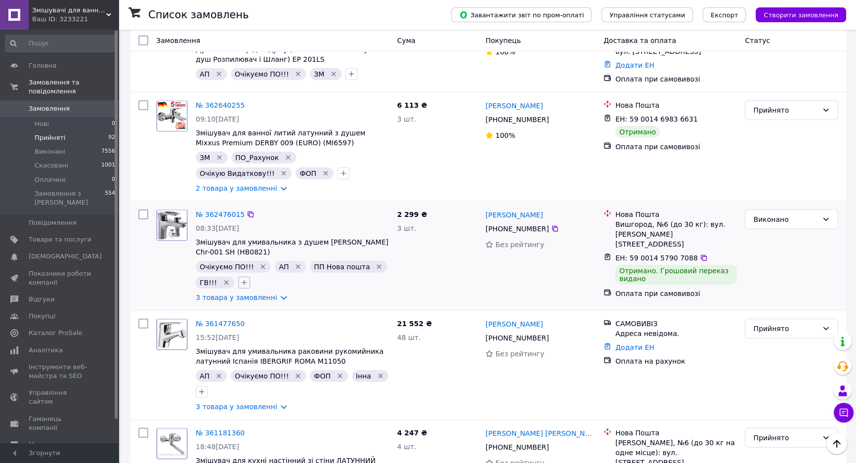
scroll to position [2885, 0]
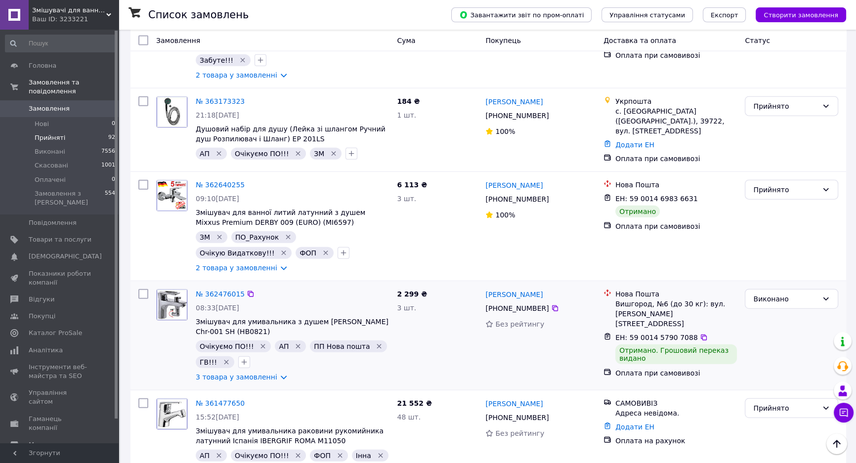
drag, startPoint x: 220, startPoint y: 158, endPoint x: 263, endPoint y: 166, distance: 43.6
click at [224, 360] on icon "Видалити мітку" at bounding box center [226, 362] width 4 height 4
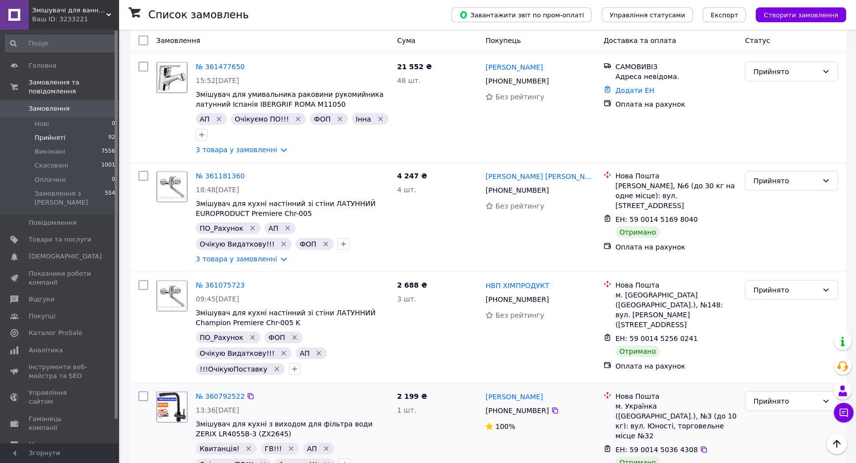
scroll to position [3200, 0]
